Goal: Task Accomplishment & Management: Complete application form

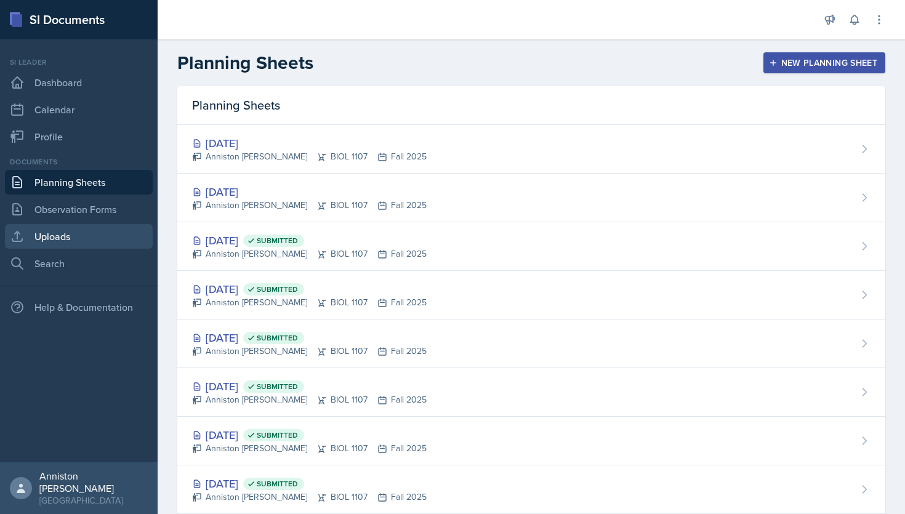
click at [86, 238] on link "Uploads" at bounding box center [79, 236] width 148 height 25
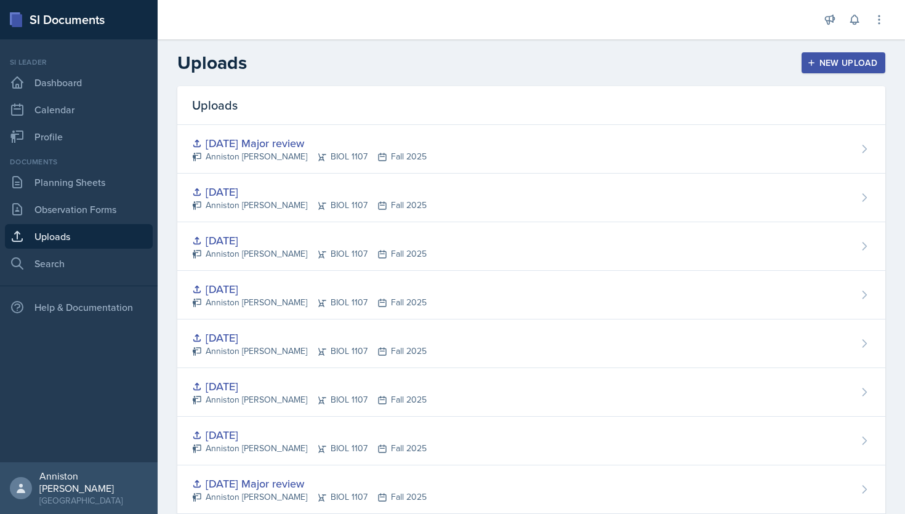
click at [813, 60] on icon "button" at bounding box center [811, 62] width 9 height 9
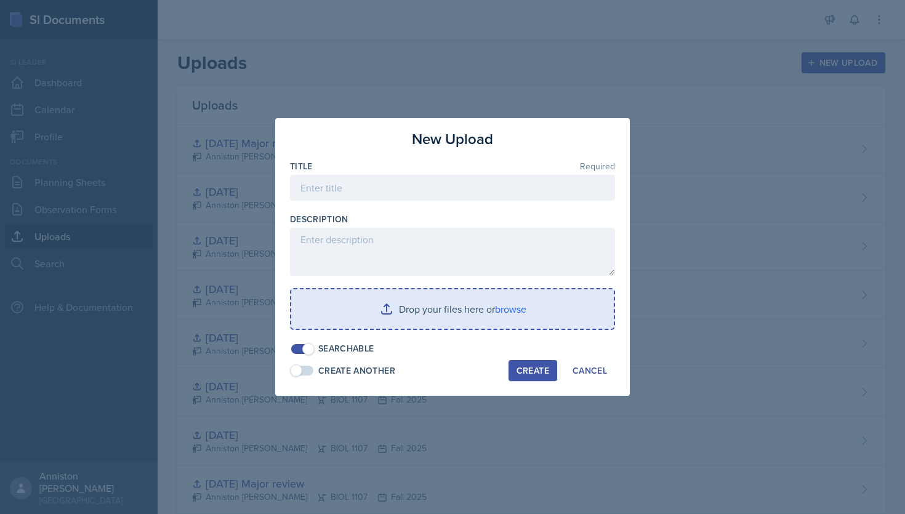
click at [502, 311] on input "file" at bounding box center [452, 308] width 323 height 39
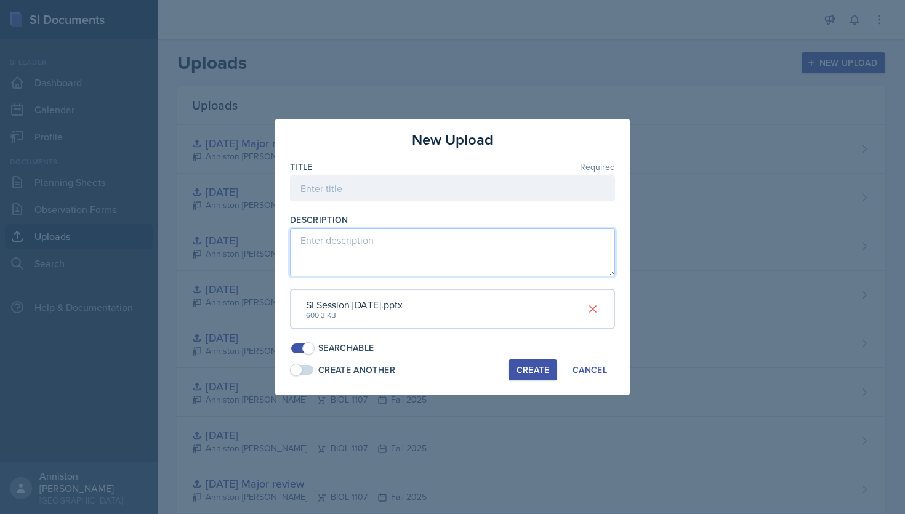
click at [381, 250] on textarea at bounding box center [452, 252] width 325 height 48
paste textarea "[URL][DOMAIN_NAME]"
type textarea "[URL][DOMAIN_NAME]"
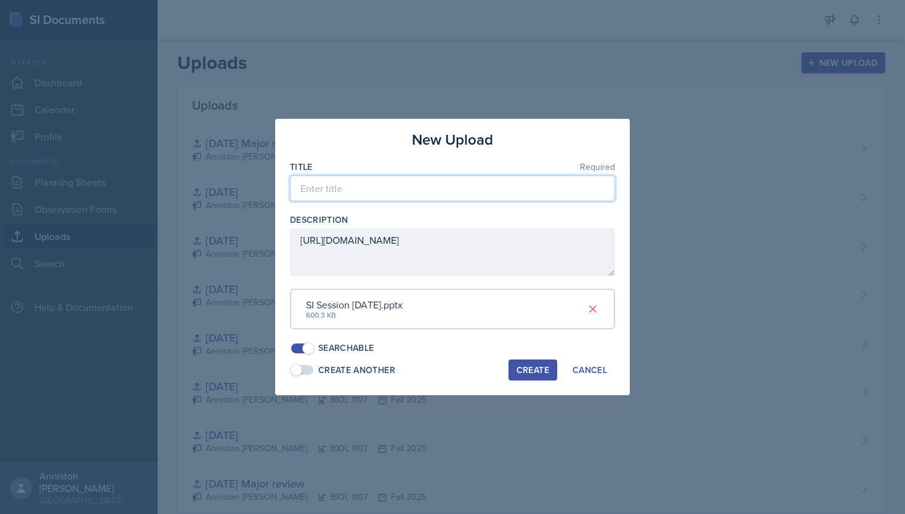
click at [391, 196] on input at bounding box center [452, 188] width 325 height 26
type input "[DATE]"
click at [538, 365] on div "Create" at bounding box center [533, 370] width 33 height 10
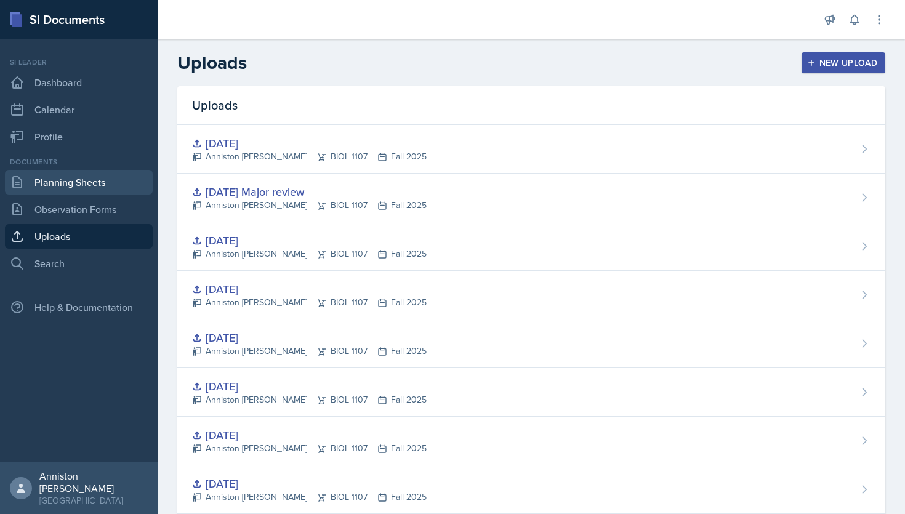
click at [101, 183] on link "Planning Sheets" at bounding box center [79, 182] width 148 height 25
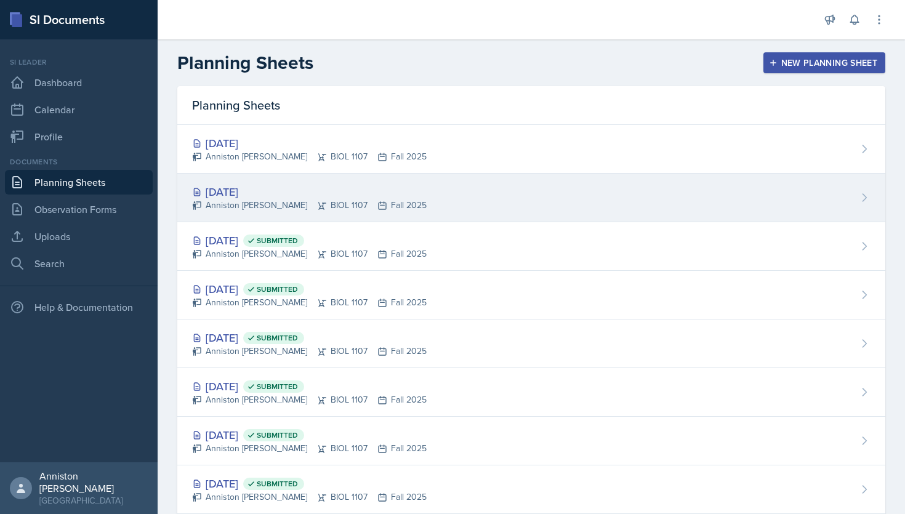
click at [233, 196] on div "[DATE]" at bounding box center [309, 191] width 235 height 17
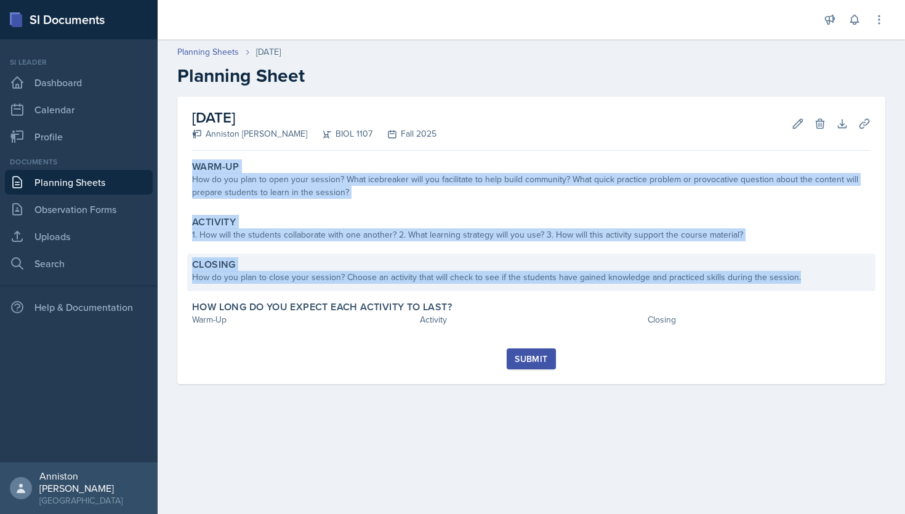
drag, startPoint x: 187, startPoint y: 164, endPoint x: 794, endPoint y: 276, distance: 616.7
click at [794, 276] on div "Warm-Up How do you plan to open your session? What icebreaker will you facilita…" at bounding box center [531, 252] width 678 height 193
copy div "Warm-Up How do you plan to open your session? What icebreaker will you facilita…"
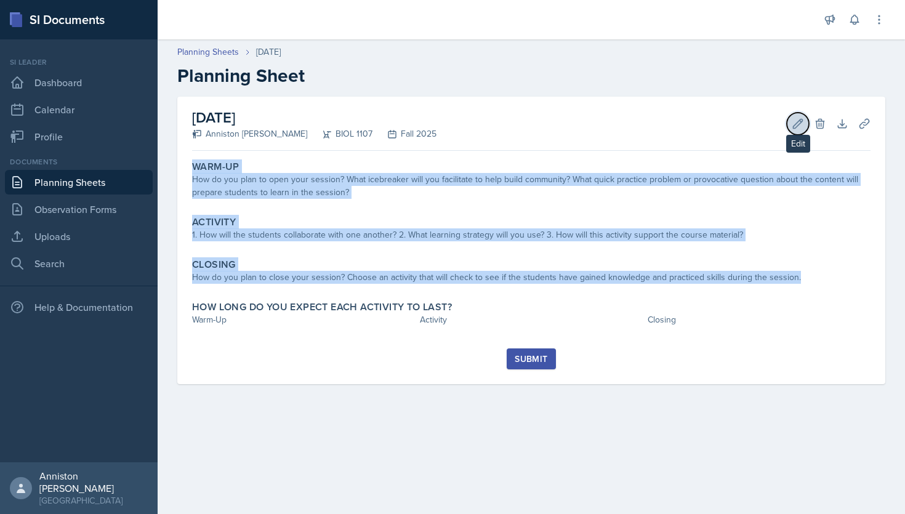
click at [806, 126] on button "Edit" at bounding box center [798, 124] width 22 height 22
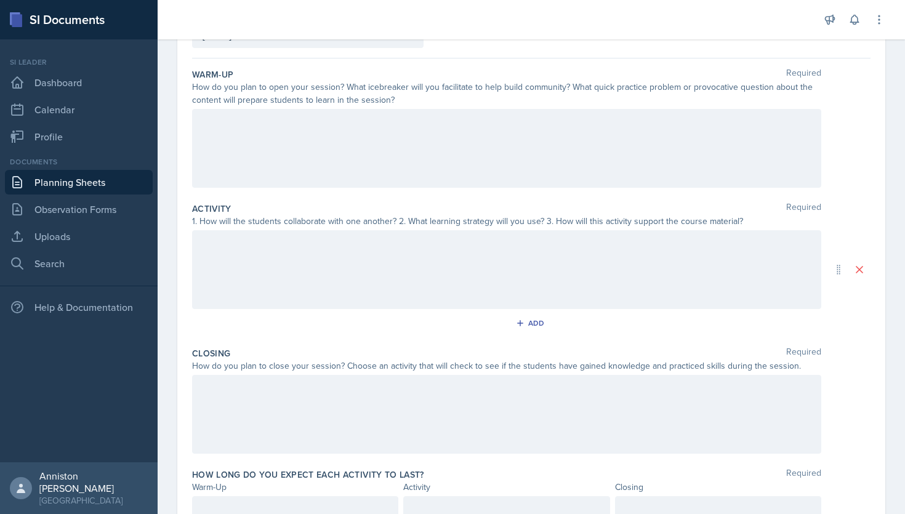
scroll to position [102, 0]
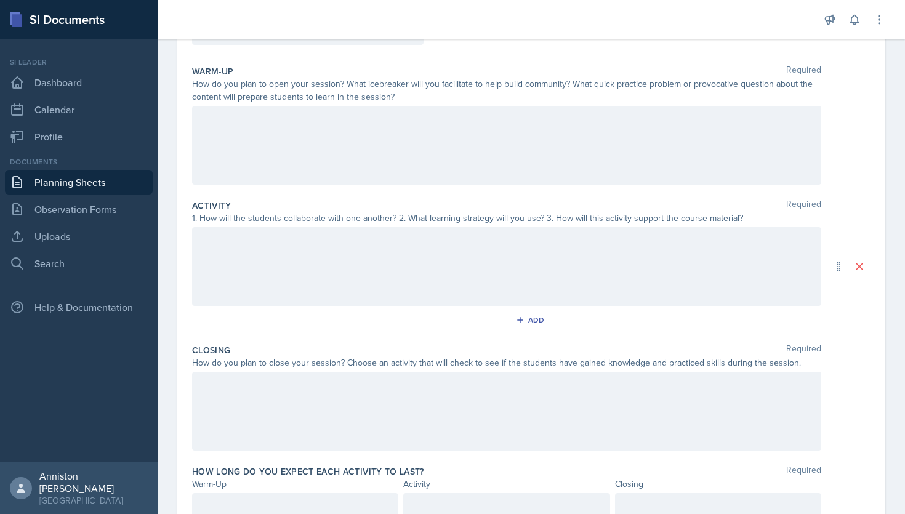
click at [342, 126] on p at bounding box center [507, 118] width 608 height 15
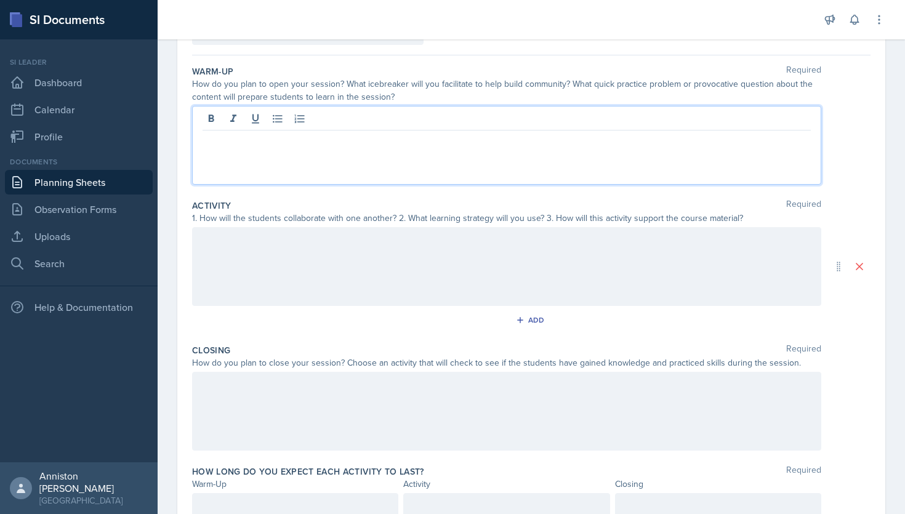
scroll to position [124, 0]
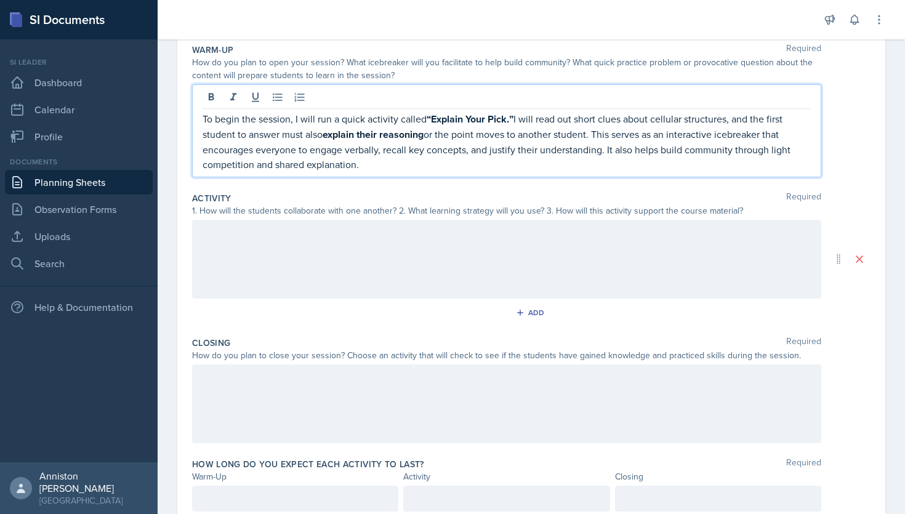
click at [342, 126] on p "To begin the session, I will run a quick activity called “Explain Your Pick.” I…" at bounding box center [507, 141] width 608 height 60
click at [209, 99] on icon at bounding box center [212, 96] width 6 height 7
click at [468, 165] on p "To begin the session, I will run a quick activity called “Explain Your Pick.” I…" at bounding box center [507, 140] width 608 height 59
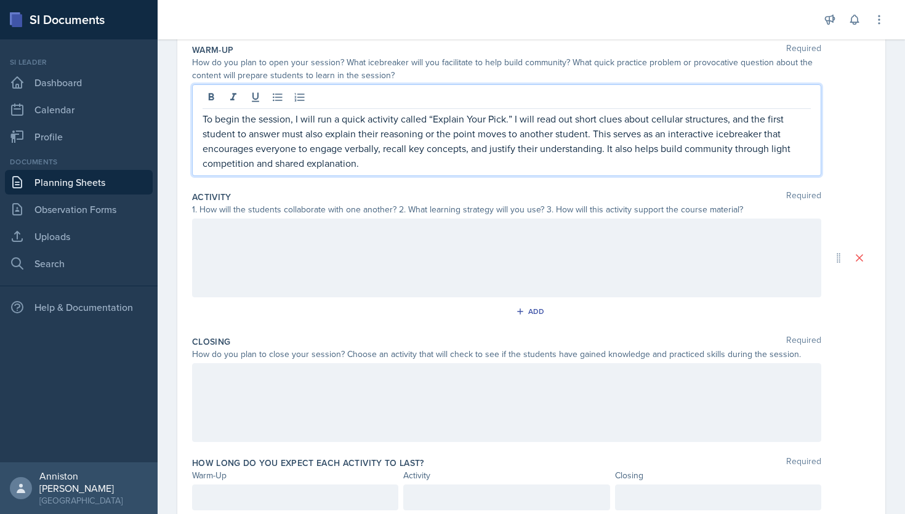
click at [421, 261] on div at bounding box center [506, 258] width 629 height 79
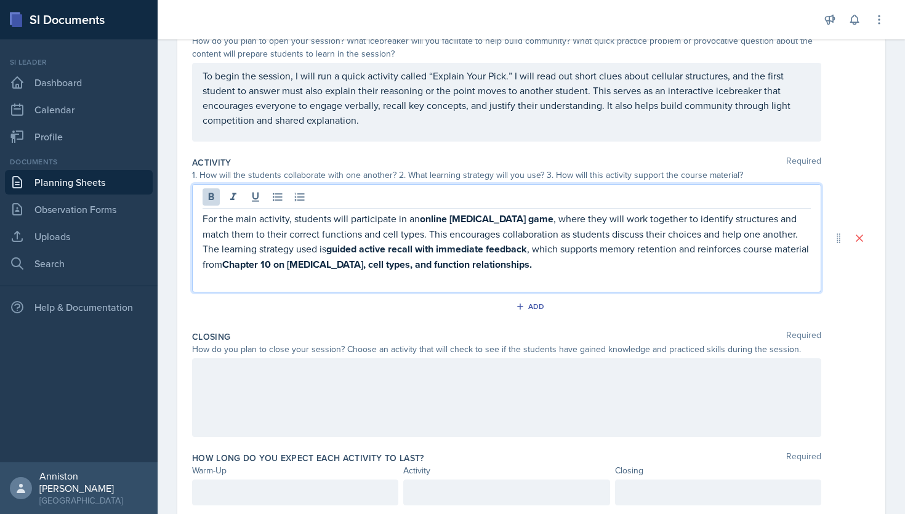
click at [329, 249] on strong "guided active recall with immediate feedback" at bounding box center [426, 249] width 201 height 14
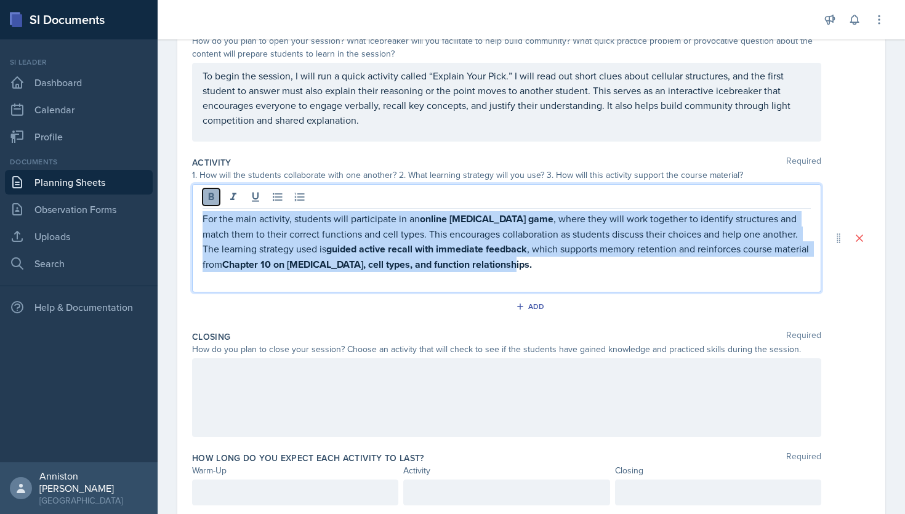
click at [212, 197] on icon at bounding box center [212, 196] width 6 height 7
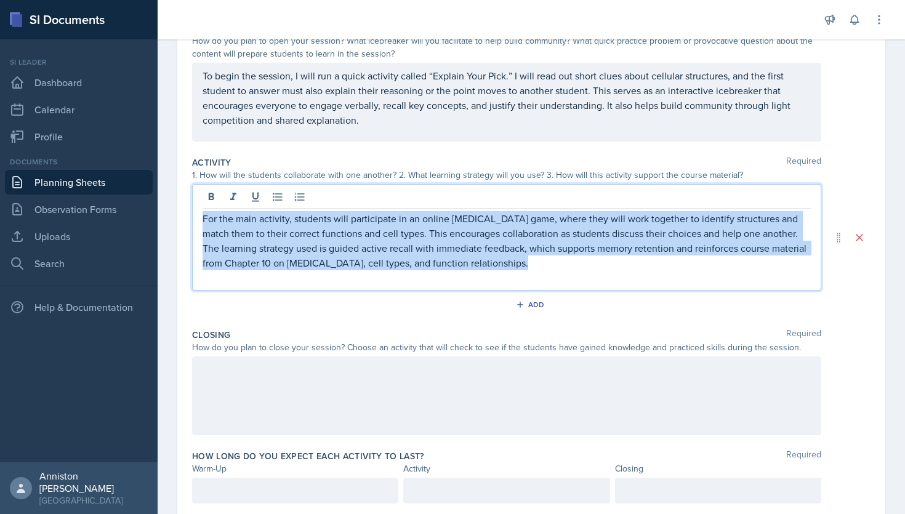
click at [366, 127] on div "To begin the session, I will run a quick activity called “Explain Your Pick.” I…" at bounding box center [506, 102] width 629 height 79
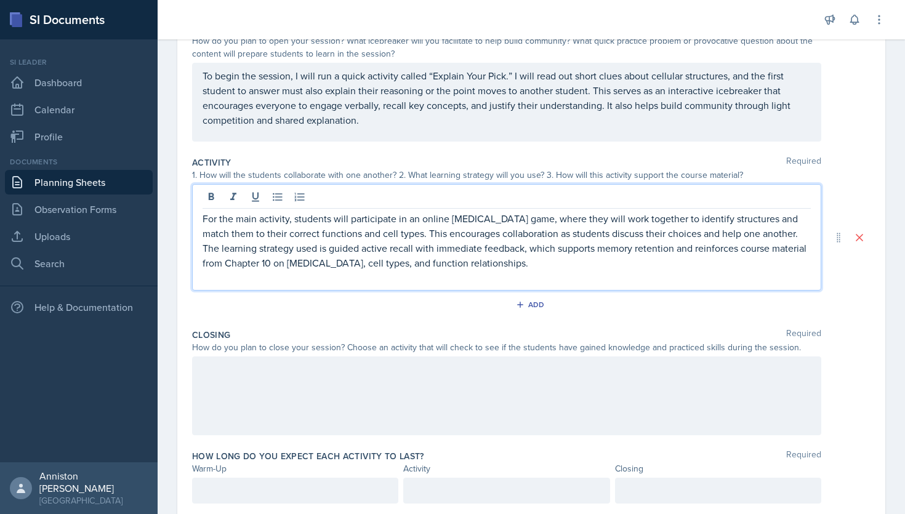
scroll to position [167, 0]
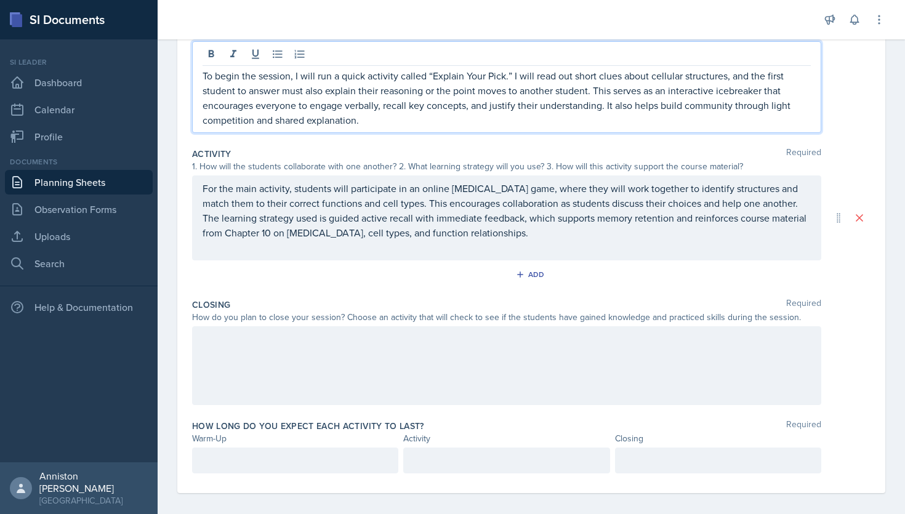
click at [457, 247] on div "For the main activity, students will participate in an online [MEDICAL_DATA] ga…" at bounding box center [507, 218] width 608 height 74
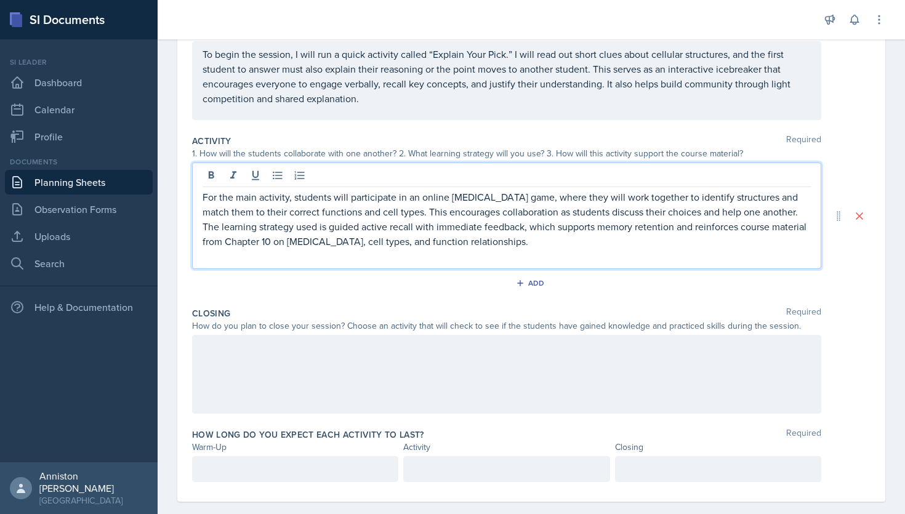
scroll to position [154, 0]
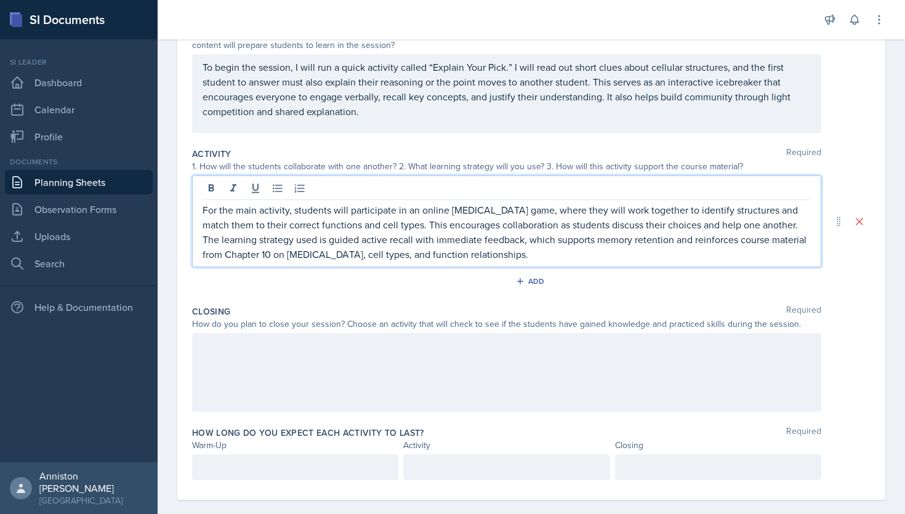
click at [402, 372] on div at bounding box center [506, 372] width 629 height 79
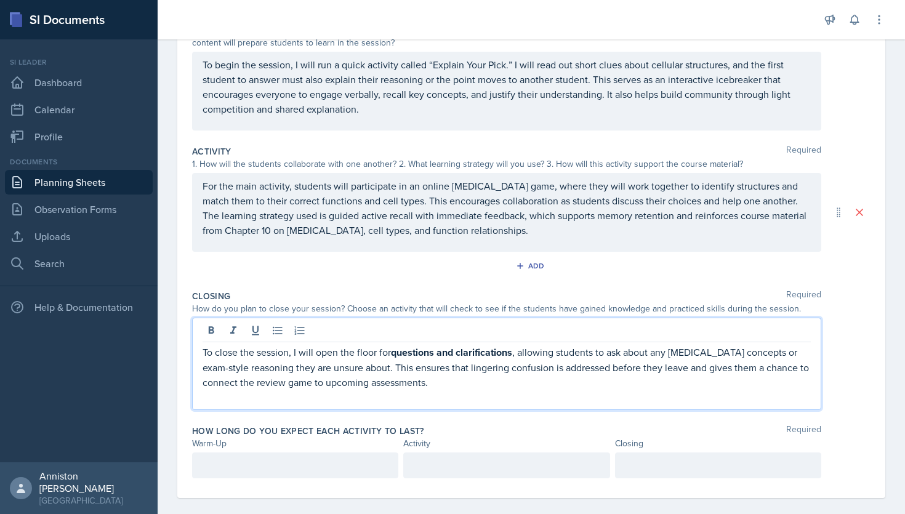
scroll to position [169, 0]
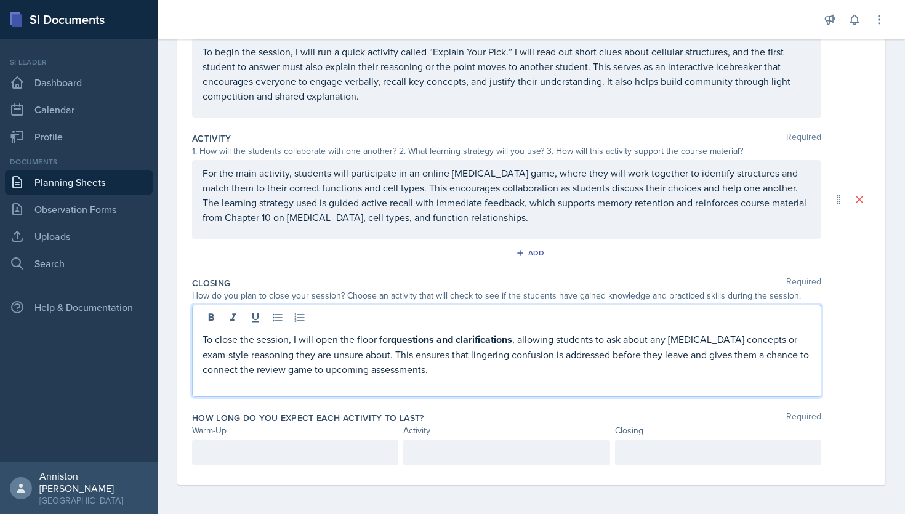
click at [309, 360] on p "To close the session, I will open the floor for questions and clarifications , …" at bounding box center [507, 354] width 608 height 45
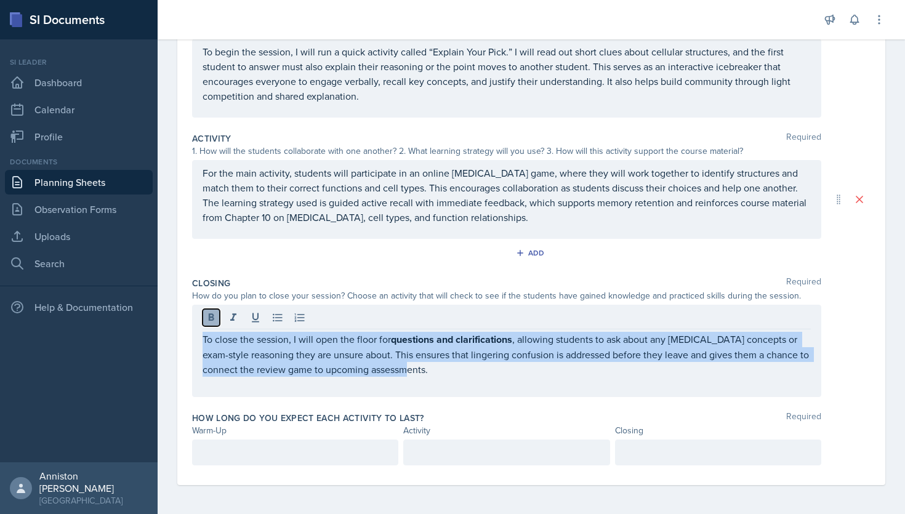
click at [215, 313] on icon at bounding box center [211, 318] width 12 height 12
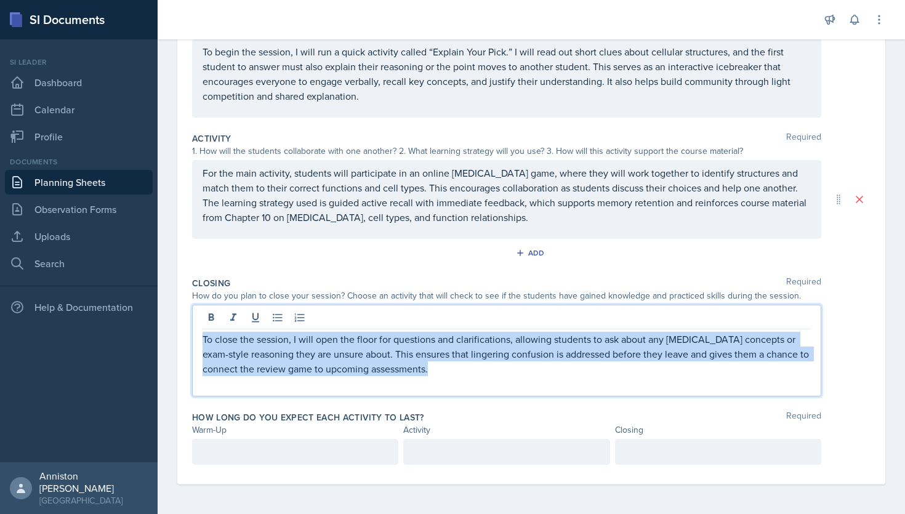
click at [252, 388] on p at bounding box center [507, 383] width 608 height 15
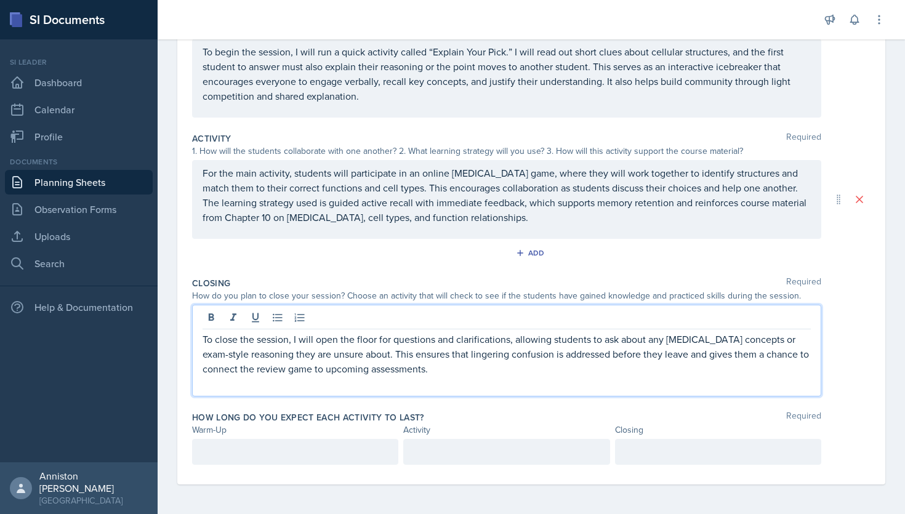
scroll to position [156, 0]
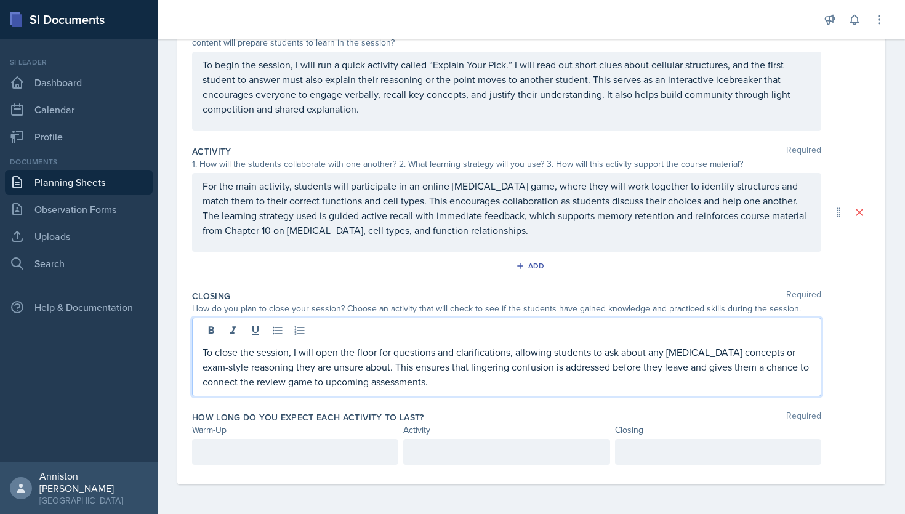
click at [789, 353] on p "To close the session, I will open the floor for questions and clarifications, a…" at bounding box center [507, 367] width 608 height 44
click at [484, 452] on p at bounding box center [506, 451] width 185 height 15
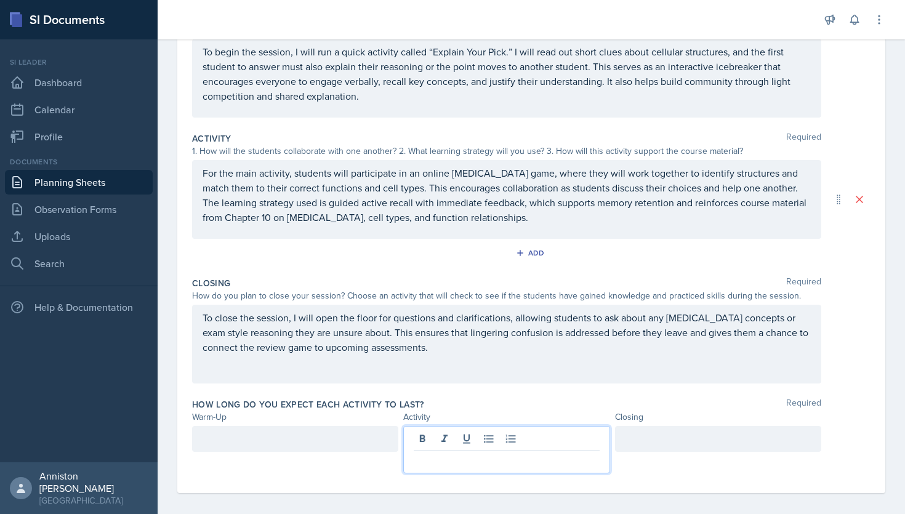
click at [376, 440] on div at bounding box center [295, 439] width 206 height 26
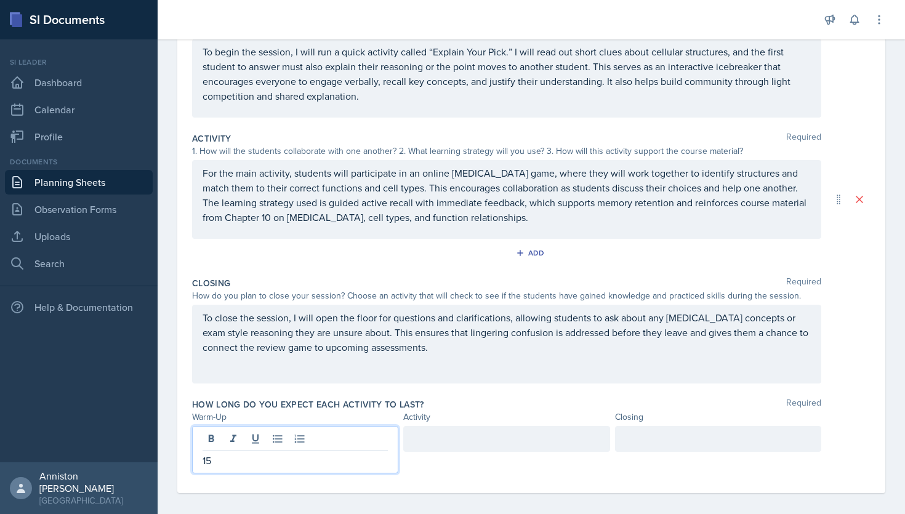
click at [498, 448] on div at bounding box center [506, 439] width 206 height 26
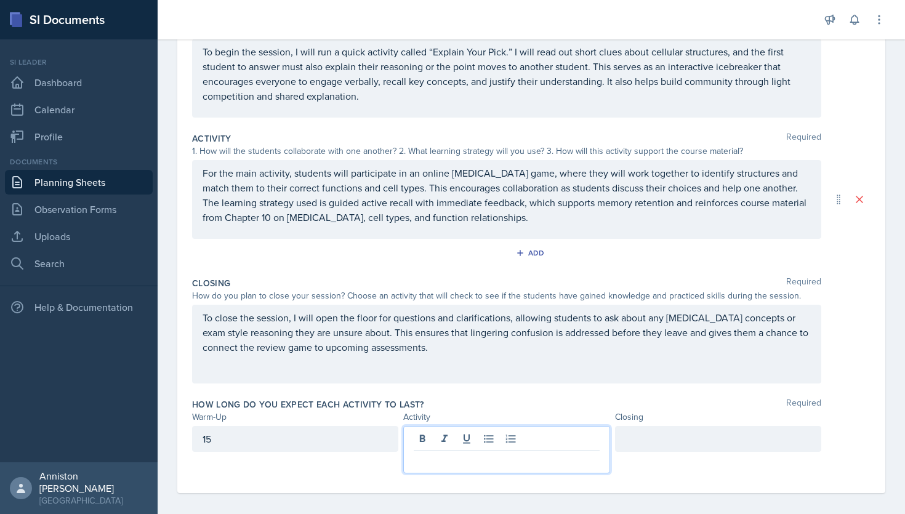
scroll to position [178, 0]
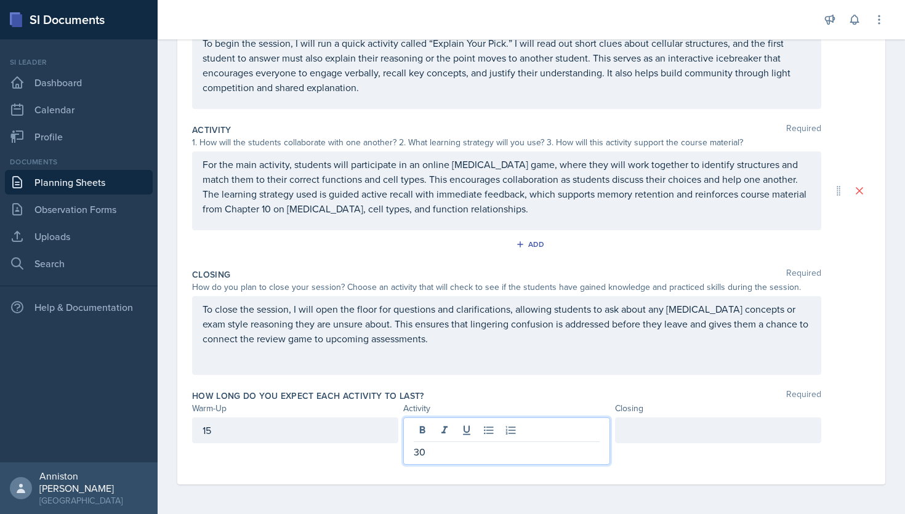
click at [667, 436] on div at bounding box center [718, 430] width 206 height 26
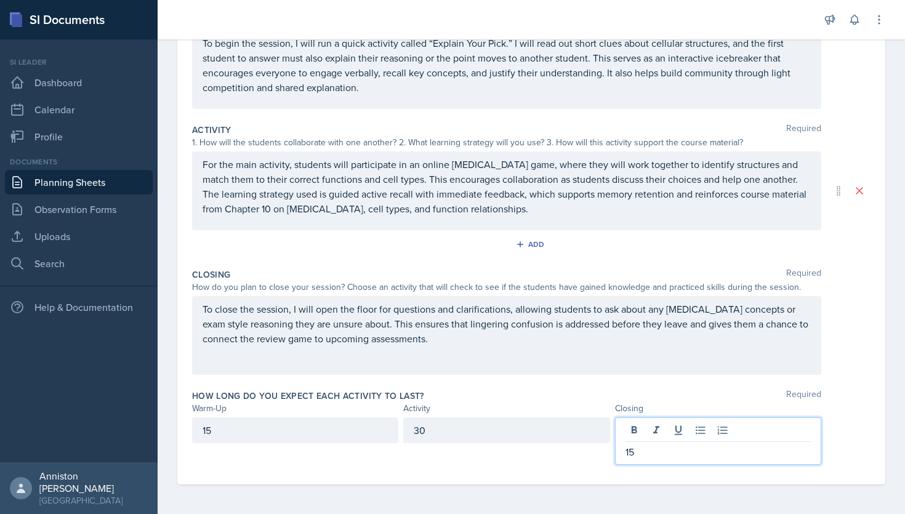
click at [677, 377] on div "Closing Required How do you plan to close your session? Choose an activity that…" at bounding box center [531, 323] width 678 height 121
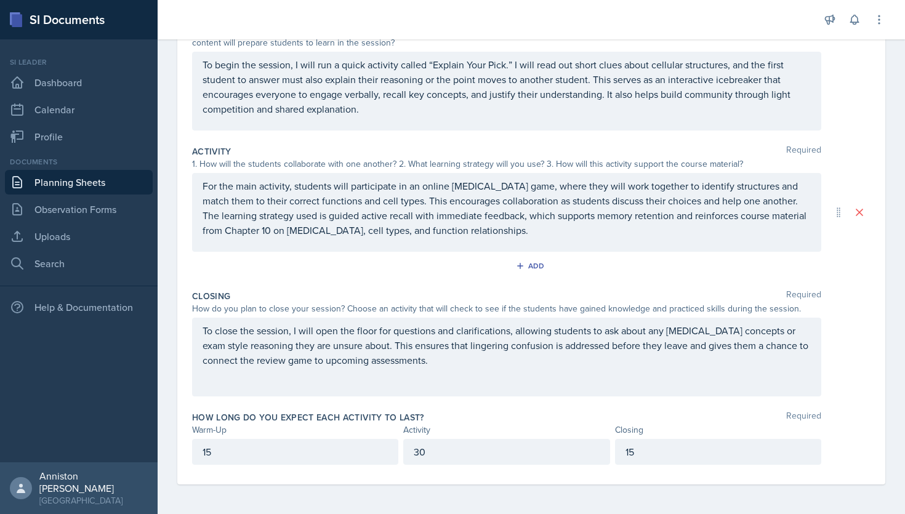
scroll to position [0, 0]
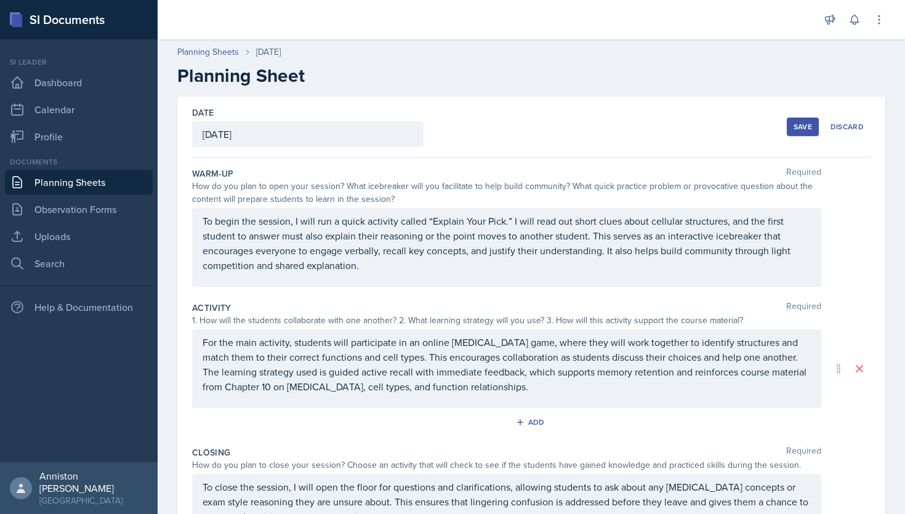
click at [799, 123] on div "Save" at bounding box center [803, 127] width 18 height 10
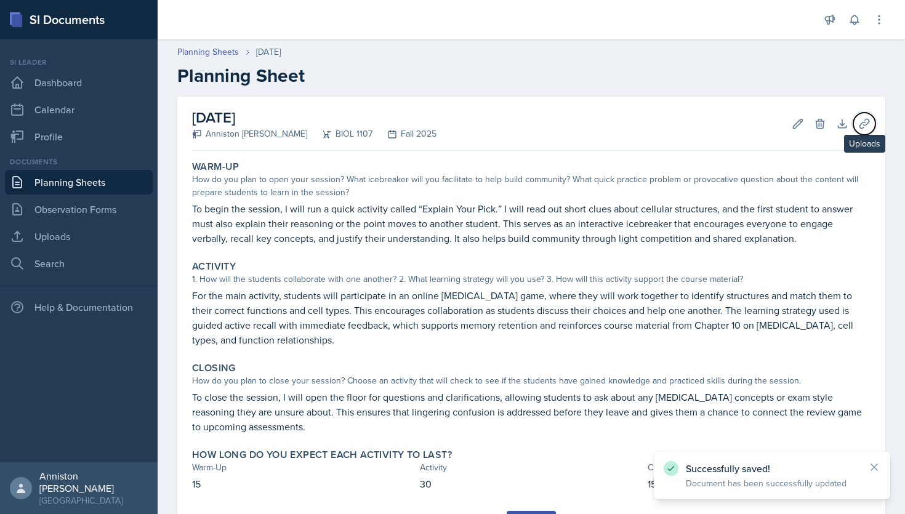
click at [857, 125] on button "Uploads" at bounding box center [864, 124] width 22 height 22
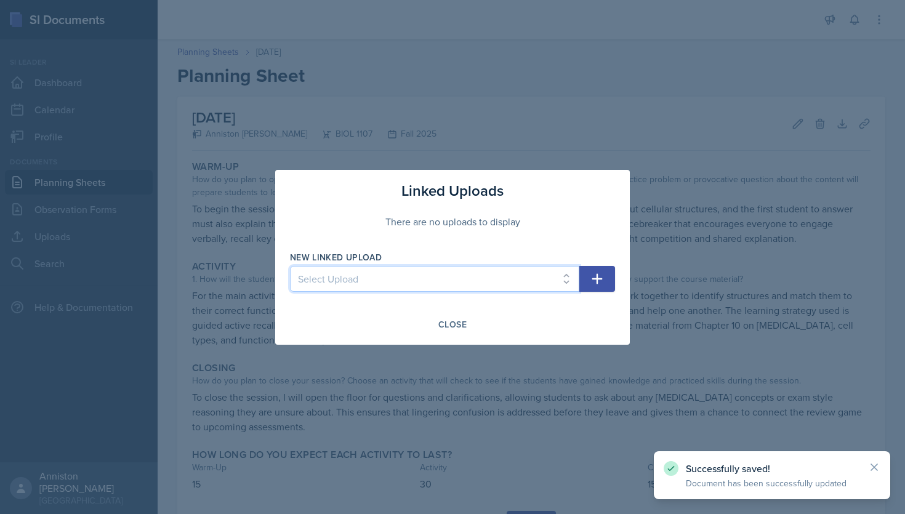
click at [461, 286] on select "Select Upload mock session ppt [DATE] ppt and kahoot link [DATE] material [DATE…" at bounding box center [434, 279] width 289 height 26
select select "a47b7120-a2de-443f-b9e6-596d2c85428f"
click at [290, 266] on select "Select Upload mock session ppt [DATE] ppt and kahoot link [DATE] material [DATE…" at bounding box center [434, 279] width 289 height 26
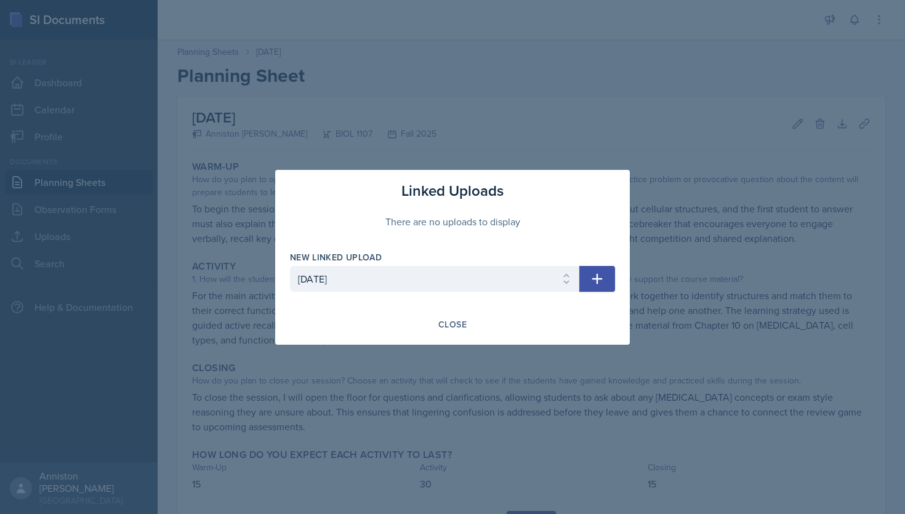
click at [594, 279] on icon "button" at bounding box center [597, 278] width 15 height 15
select select
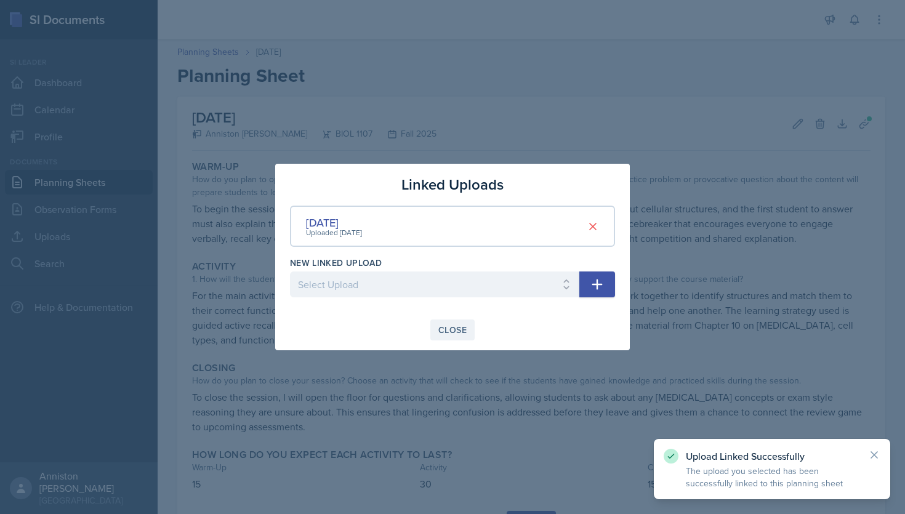
click at [467, 329] on button "Close" at bounding box center [452, 330] width 44 height 21
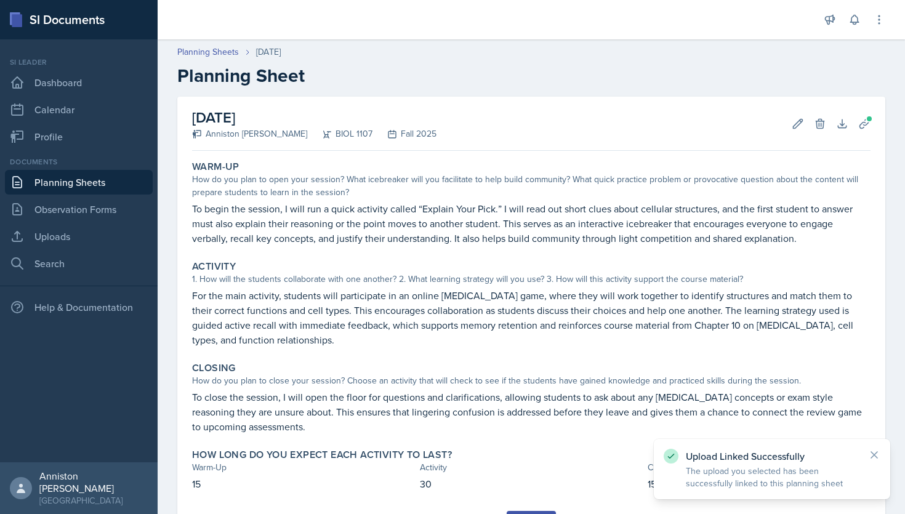
scroll to position [62, 0]
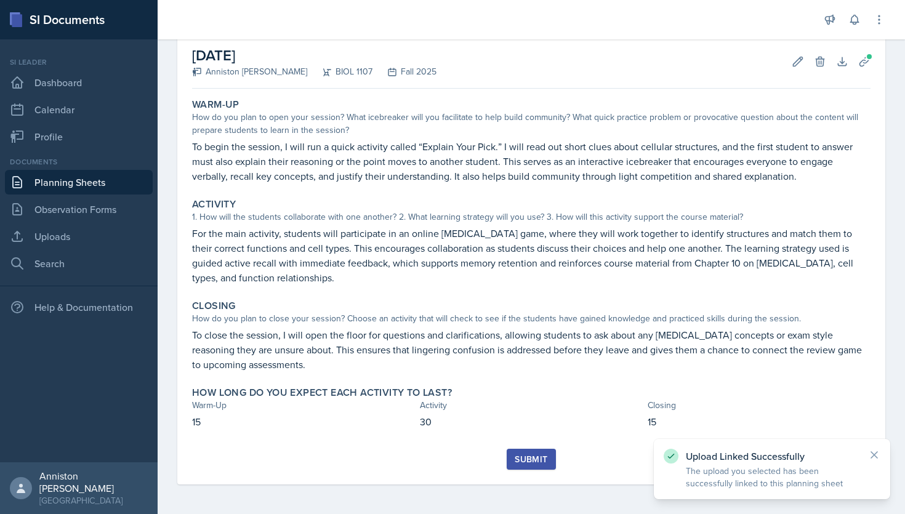
click at [529, 462] on div "Submit" at bounding box center [531, 459] width 33 height 10
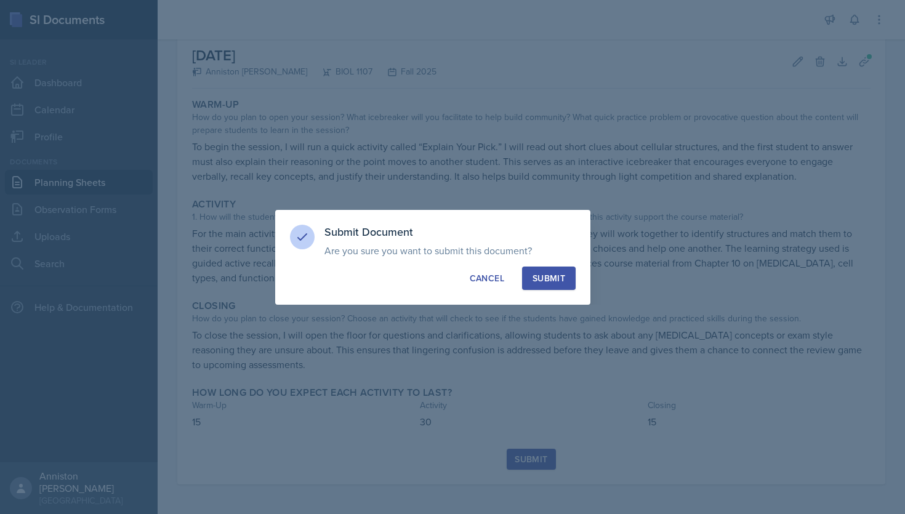
click at [561, 273] on div "Submit" at bounding box center [549, 278] width 33 height 12
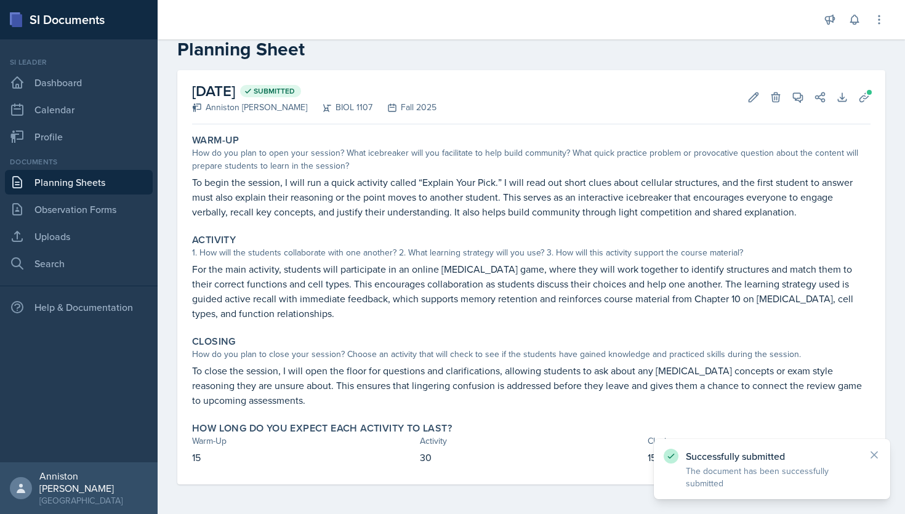
scroll to position [26, 0]
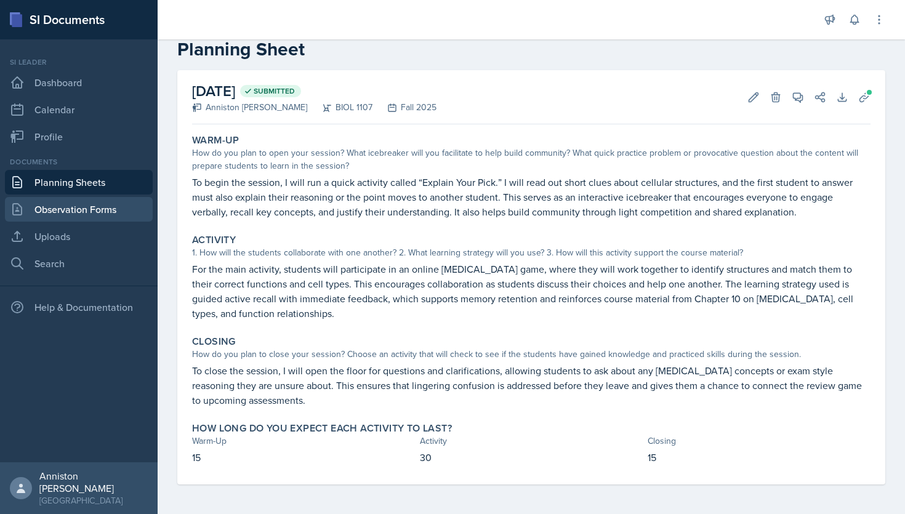
click at [88, 208] on link "Observation Forms" at bounding box center [79, 209] width 148 height 25
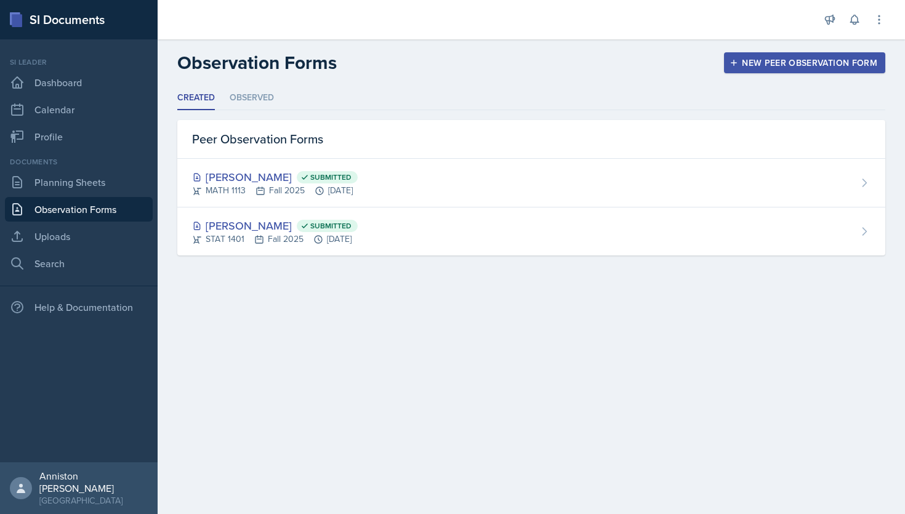
click at [782, 63] on div "New Peer Observation Form" at bounding box center [804, 63] width 145 height 10
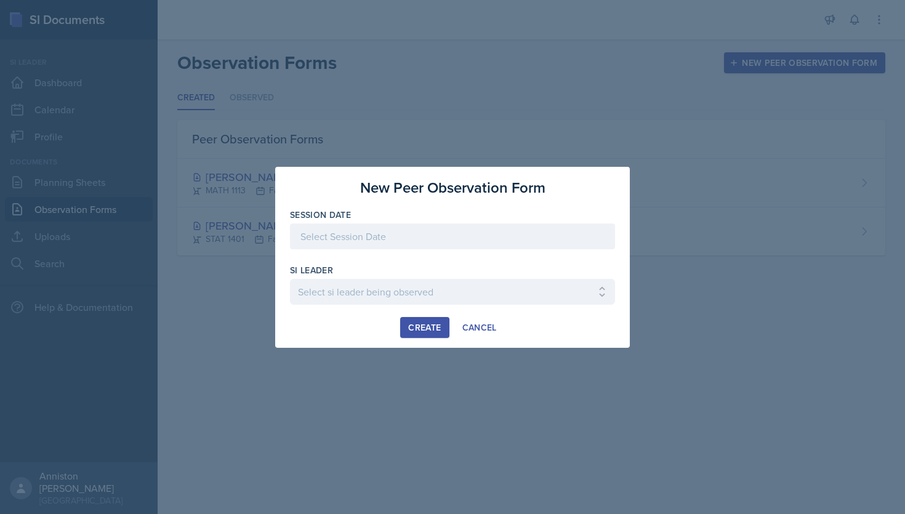
click at [424, 243] on div at bounding box center [452, 236] width 325 height 26
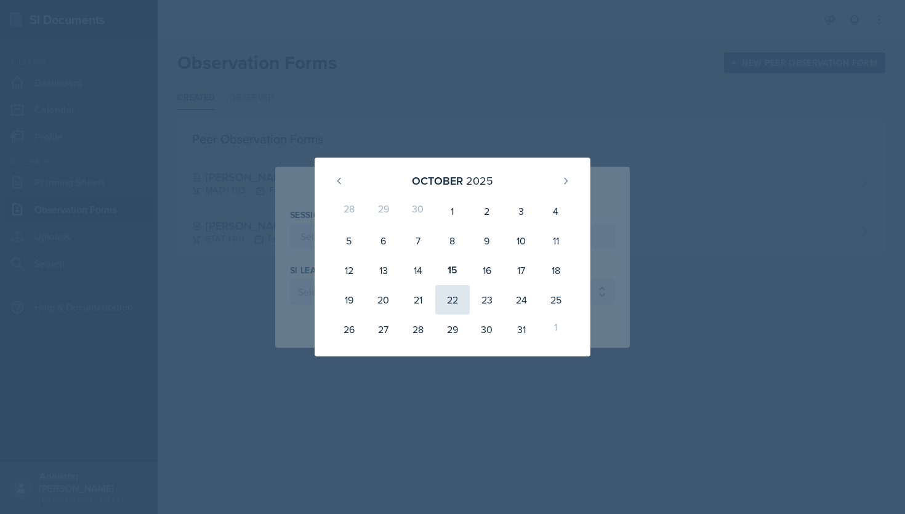
click at [452, 300] on div "22" at bounding box center [452, 300] width 34 height 30
type input "[DATE]"
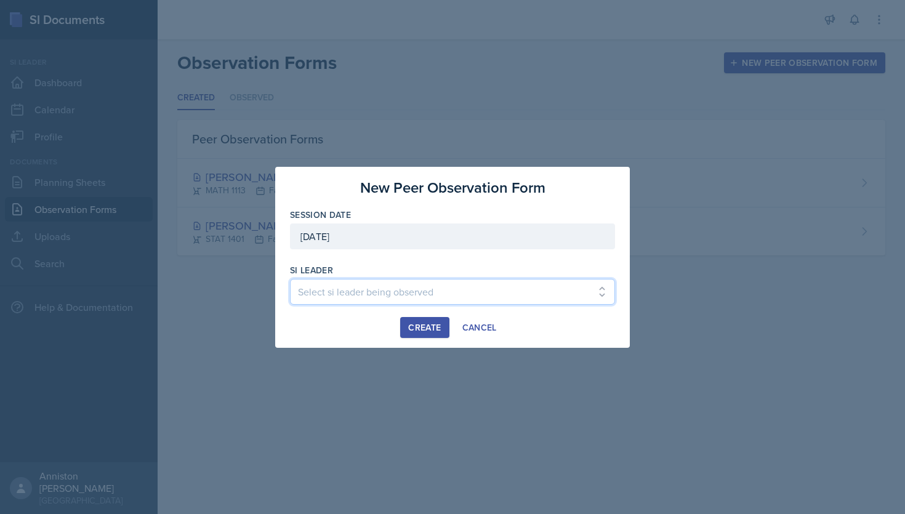
click at [395, 286] on select "Select si leader being observed [PERSON_NAME] / PSYC 2500 / The Phantoms of The…" at bounding box center [452, 292] width 325 height 26
select select "95b7a095-a8f6-4789-be99-f2e55c7f90c9"
click at [290, 279] on select "Select si leader being observed [PERSON_NAME] / PSYC 2500 / The Phantoms of The…" at bounding box center [452, 292] width 325 height 26
click at [477, 263] on div "Session Date [DATE] [DATE] 28 29 30 1 2 3 4 5 6 7 8 9 10 11 12 13 14 15 16 17 1…" at bounding box center [452, 263] width 325 height 108
click at [421, 323] on div "Create" at bounding box center [424, 328] width 33 height 10
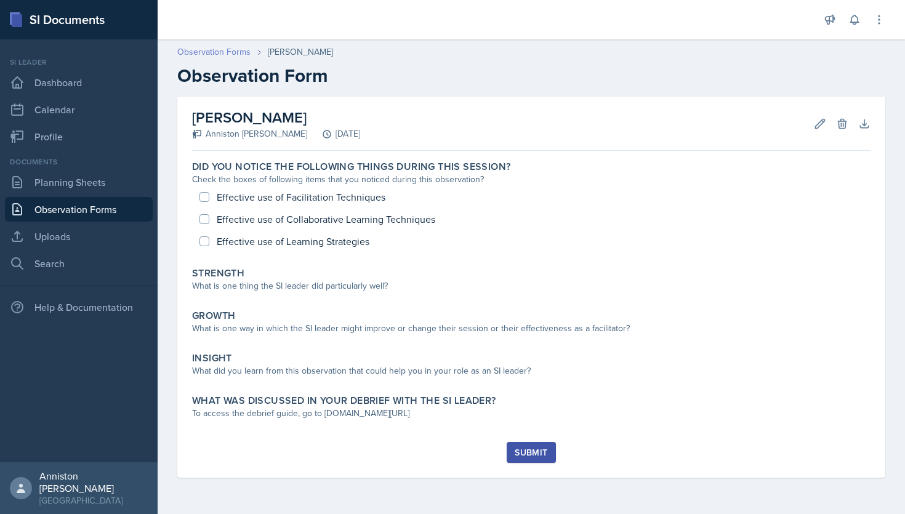
click at [228, 48] on link "Observation Forms" at bounding box center [213, 52] width 73 height 13
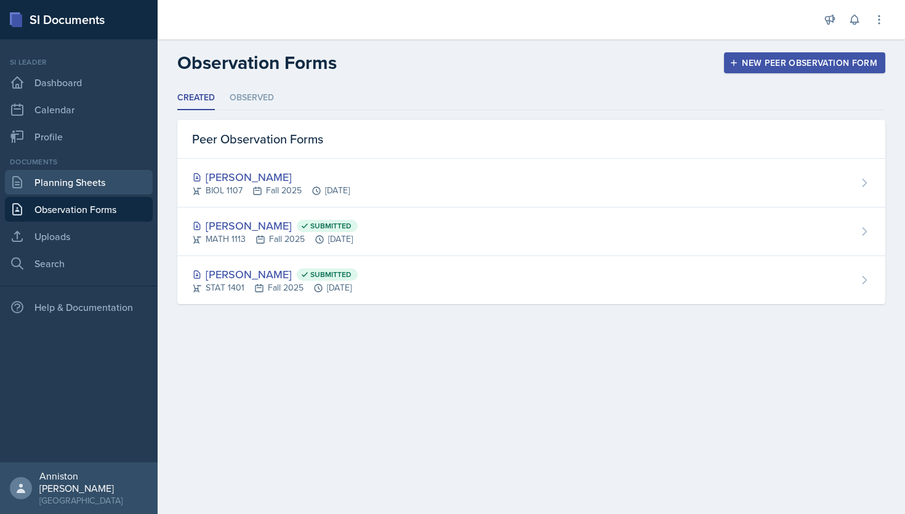
click at [105, 180] on link "Planning Sheets" at bounding box center [79, 182] width 148 height 25
